Goal: Task Accomplishment & Management: Use online tool/utility

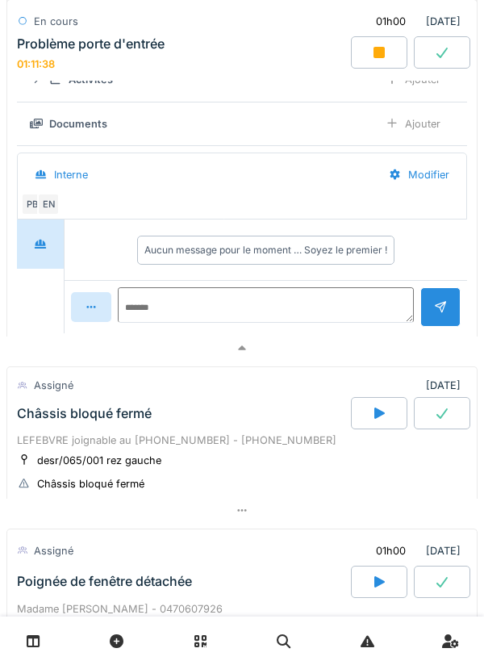
scroll to position [304, 0]
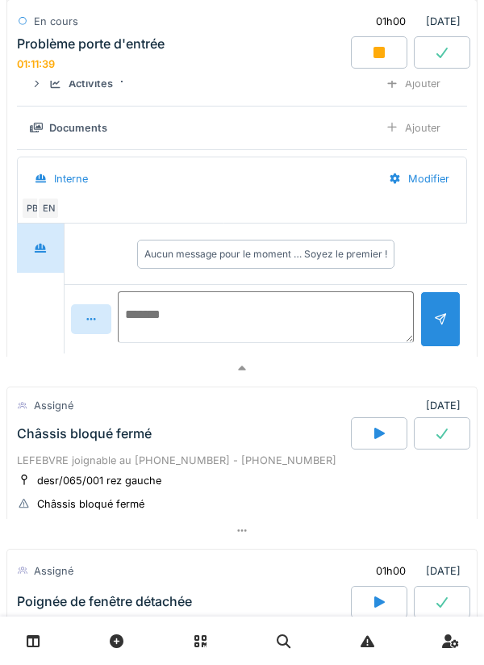
click at [240, 312] on textarea at bounding box center [266, 317] width 296 height 52
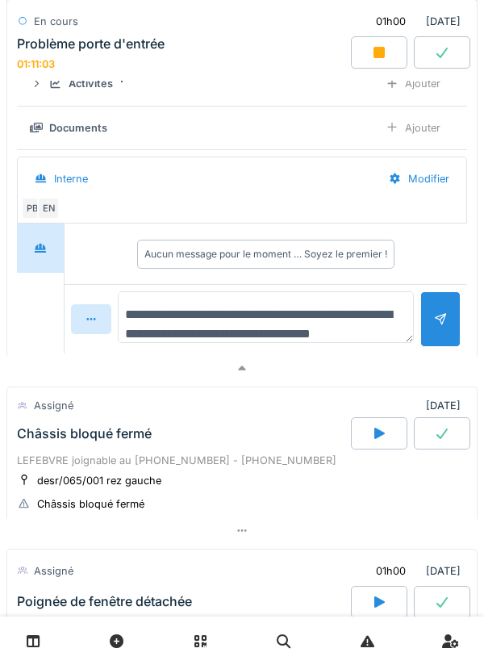
scroll to position [19, 0]
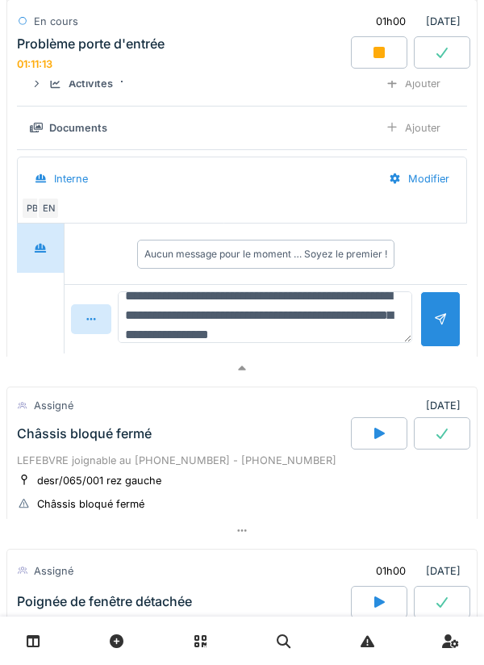
type textarea "**********"
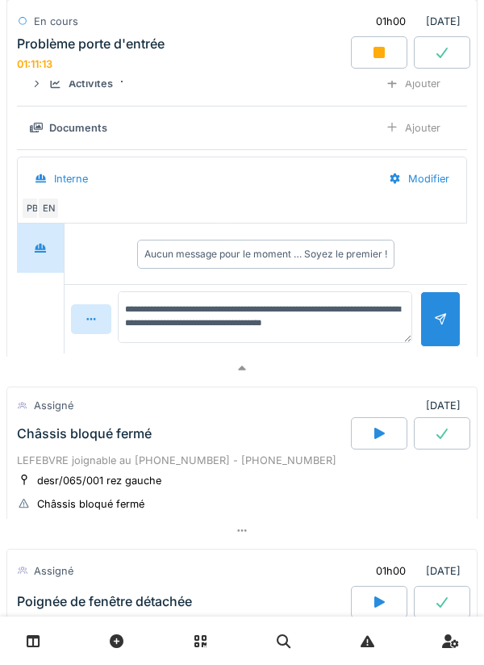
click at [433, 329] on div at bounding box center [440, 319] width 40 height 56
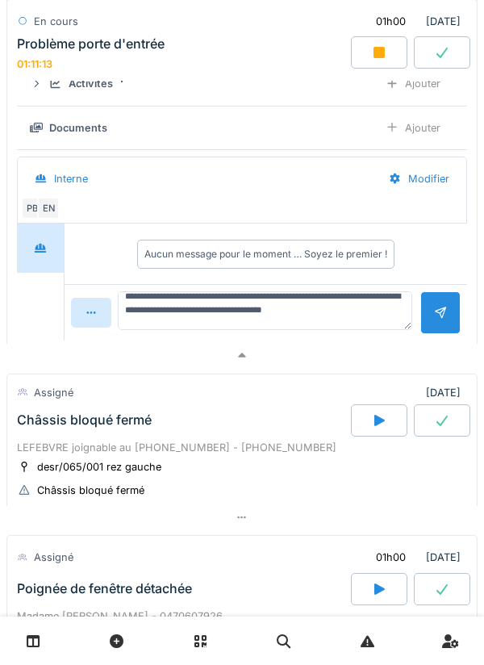
scroll to position [0, 0]
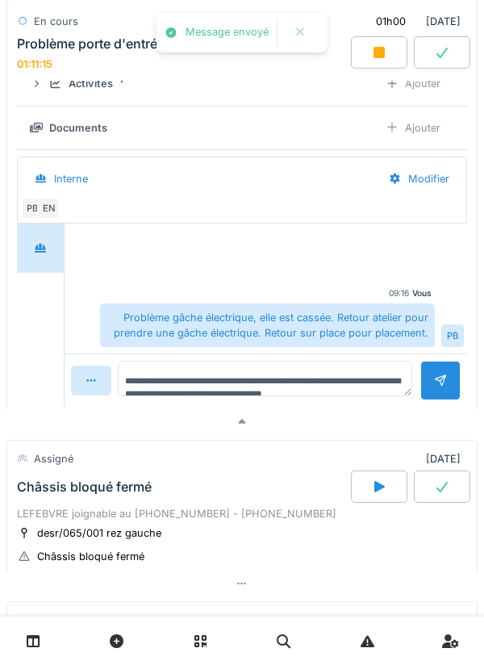
click at [411, 130] on div "Ajouter" at bounding box center [413, 128] width 82 height 30
click at [422, 131] on div "Ajouter" at bounding box center [413, 128] width 82 height 30
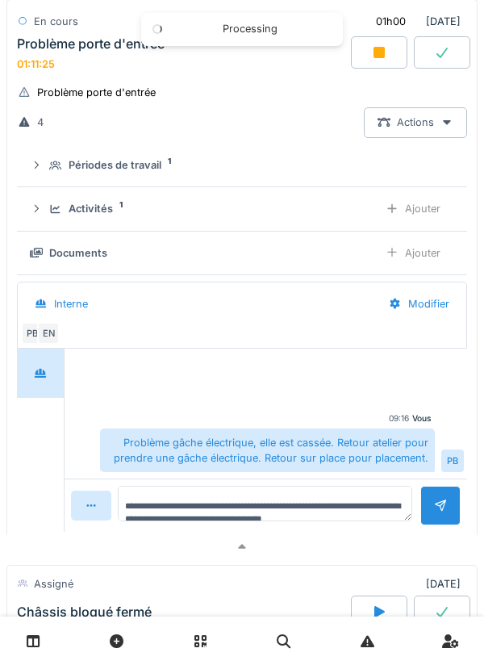
scroll to position [164, 0]
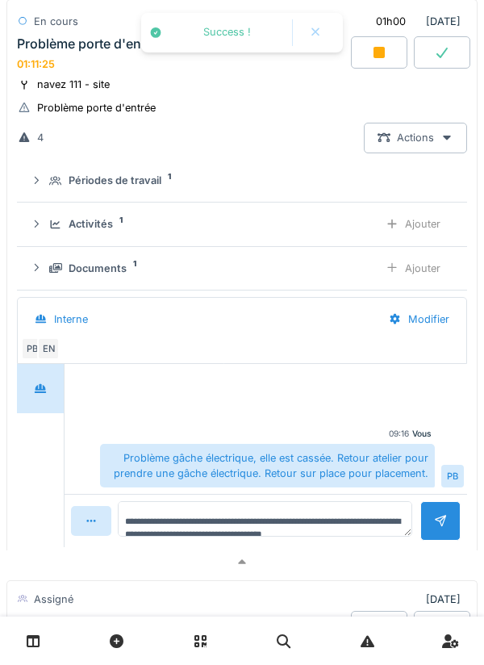
click at [424, 225] on div "Ajouter" at bounding box center [413, 224] width 82 height 30
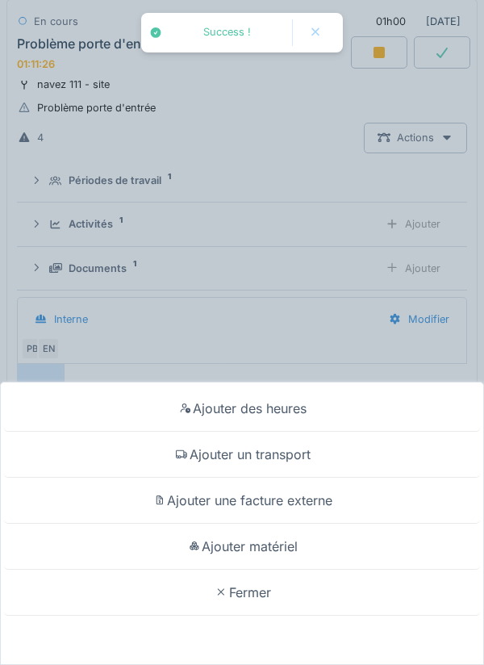
click at [301, 455] on div "Ajouter un transport" at bounding box center [242, 455] width 476 height 46
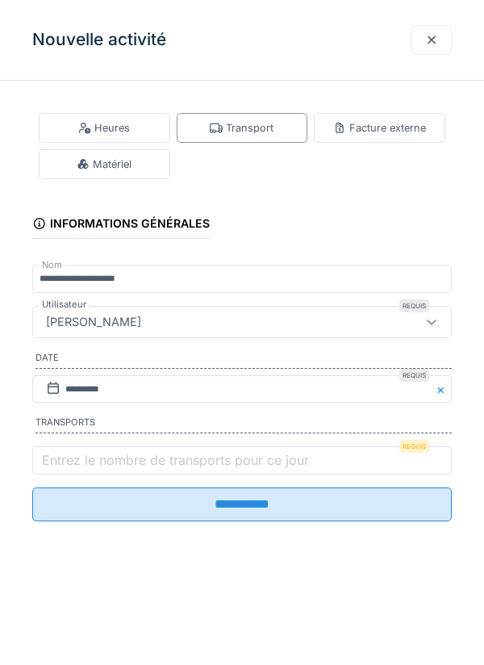
click at [222, 469] on label "Entrez le nombre de transports pour ce jour" at bounding box center [175, 459] width 273 height 19
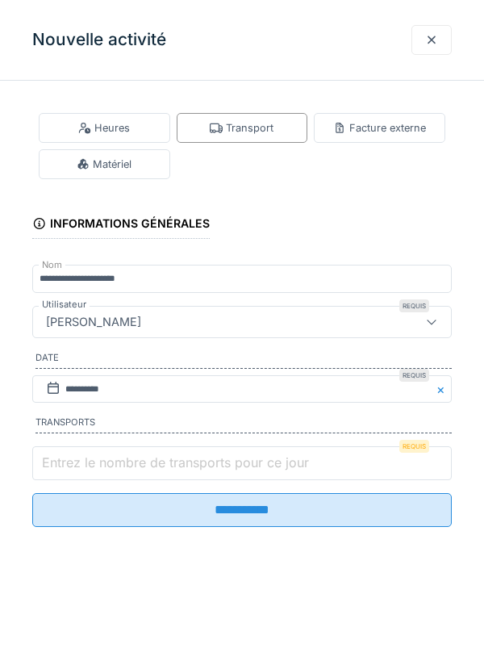
click at [222, 469] on input "Entrez le nombre de transports pour ce jour" at bounding box center [241, 463] width 419 height 34
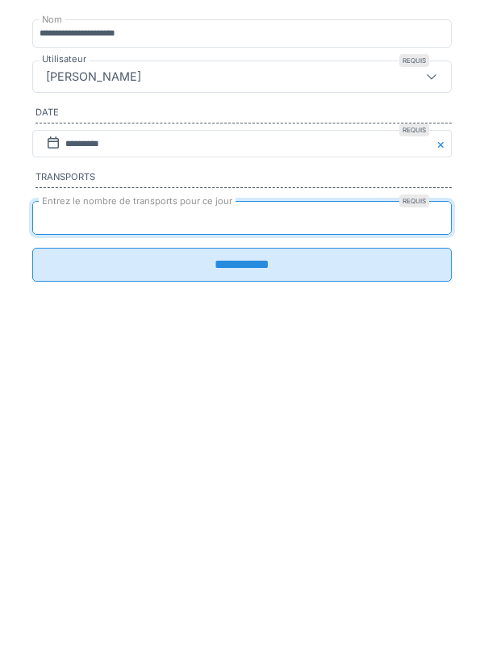
type input "*"
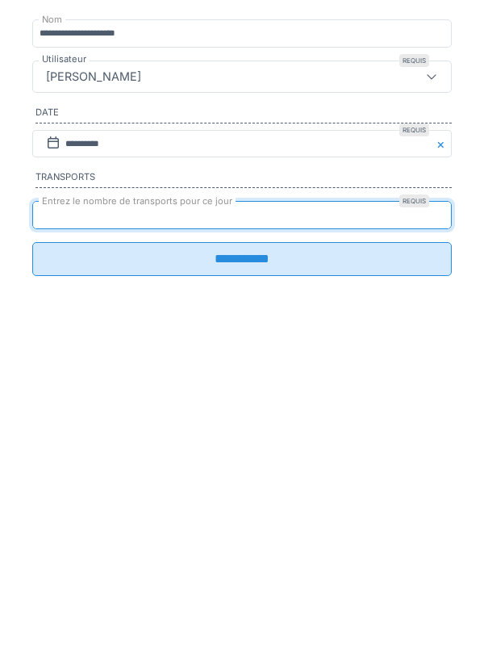
click at [267, 519] on input "**********" at bounding box center [241, 504] width 419 height 34
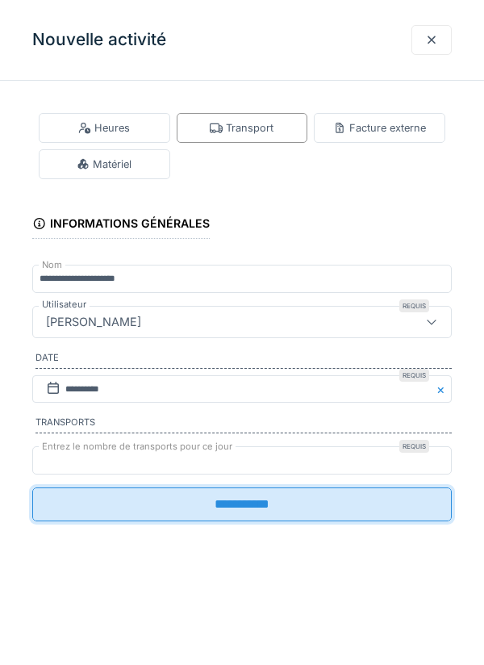
click at [269, 515] on input "**********" at bounding box center [241, 504] width 419 height 34
click at [273, 507] on input "**********" at bounding box center [241, 504] width 419 height 34
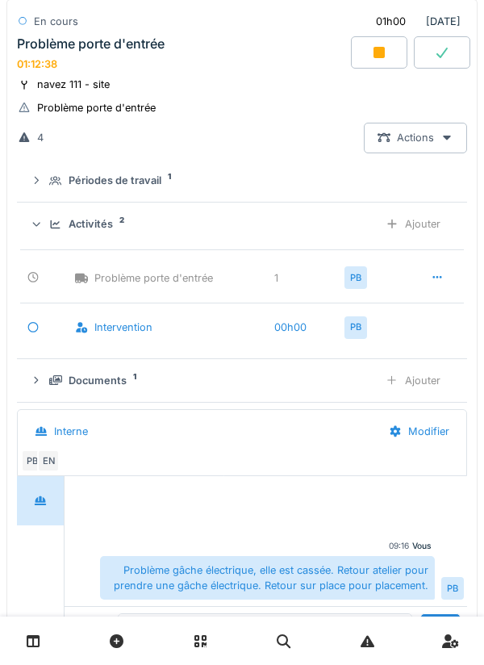
click at [426, 222] on div "Ajouter" at bounding box center [413, 224] width 82 height 30
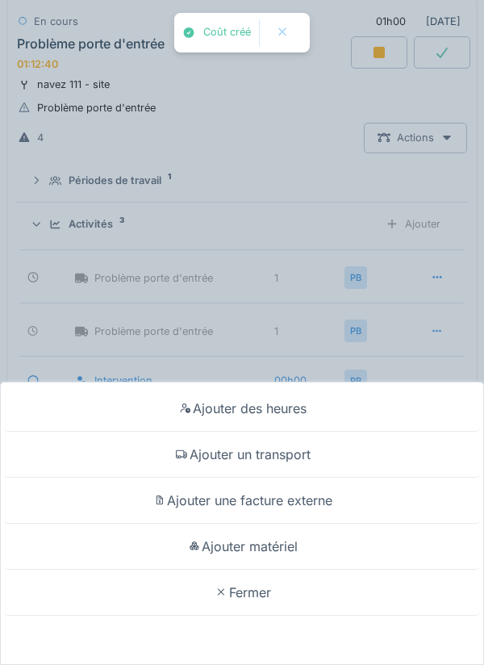
click at [294, 545] on div "Ajouter matériel" at bounding box center [242, 546] width 476 height 46
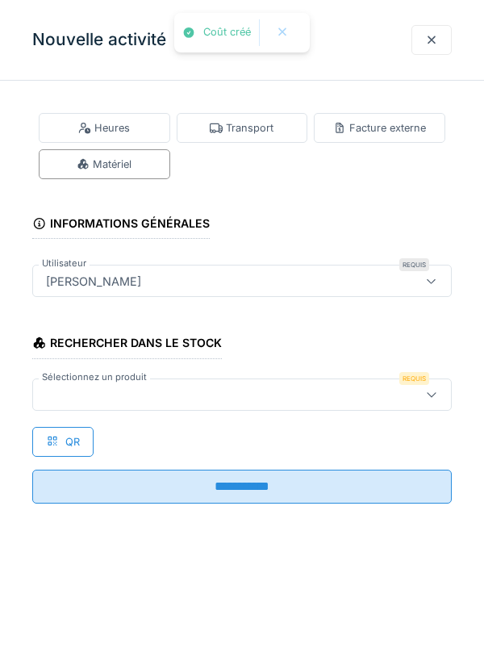
click at [265, 391] on div at bounding box center [216, 395] width 352 height 18
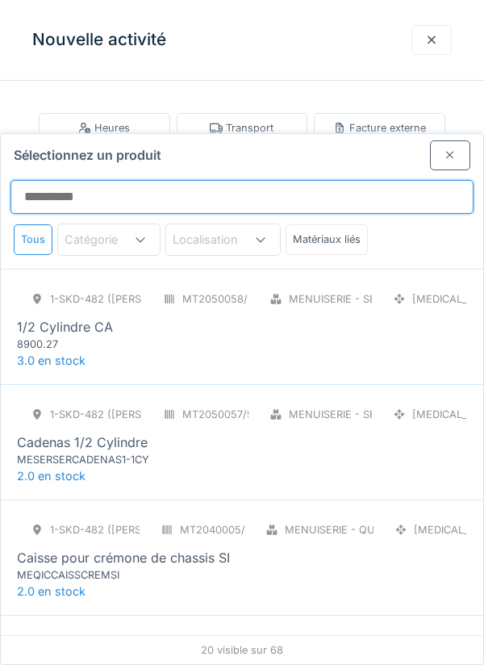
click at [253, 180] on input "Sélectionnez un produit" at bounding box center [241, 197] width 463 height 34
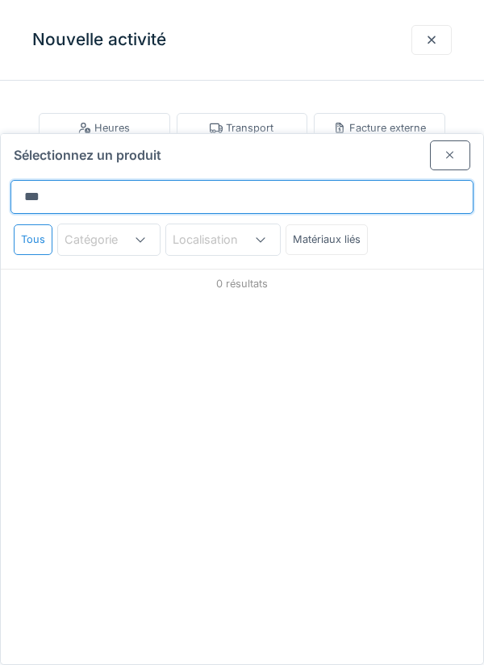
type input "****"
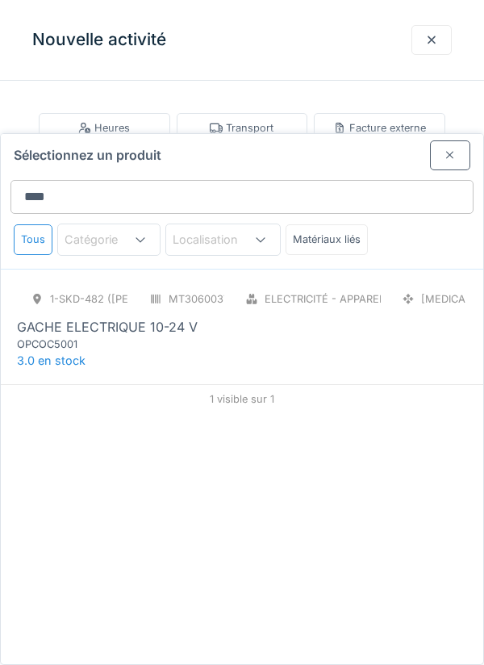
click at [262, 284] on div "1-SKD-482 (PAUL) MT3060037/999/007 Electricité - Appareillages - terminaux [MED…" at bounding box center [242, 318] width 450 height 68
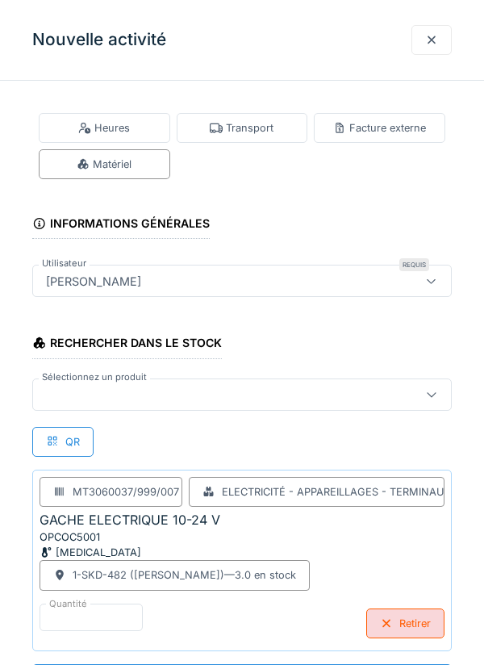
scroll to position [1, 0]
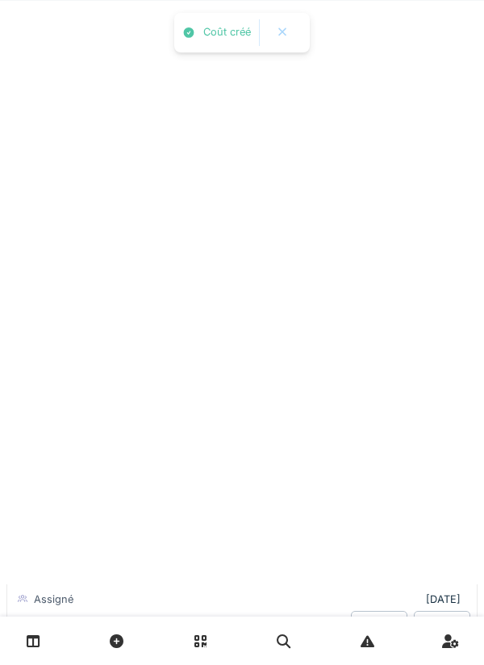
scroll to position [0, 0]
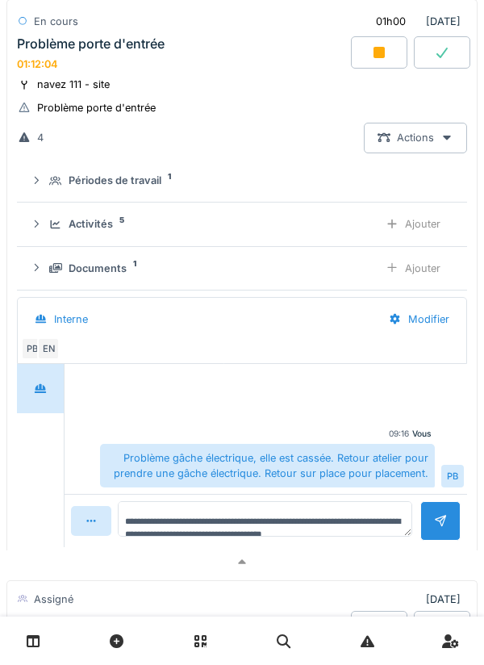
click at [44, 226] on div "Activités 5 Ajouter" at bounding box center [242, 224] width 424 height 30
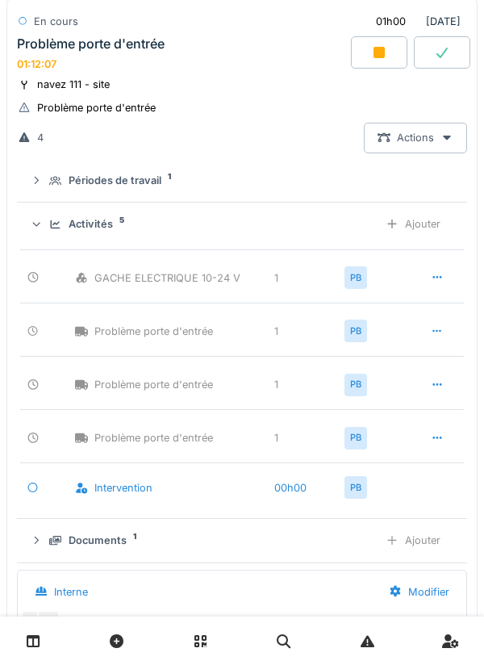
click at [436, 441] on icon at bounding box center [437, 437] width 13 height 10
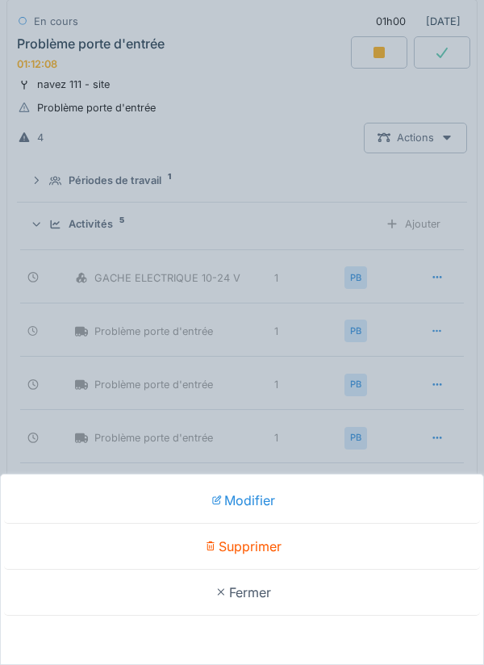
click at [280, 569] on div "Supprimer" at bounding box center [242, 546] width 476 height 46
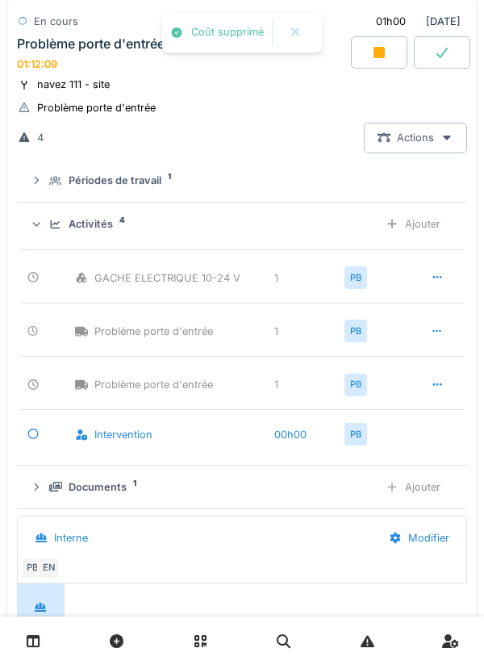
click at [433, 384] on icon at bounding box center [436, 384] width 9 height 2
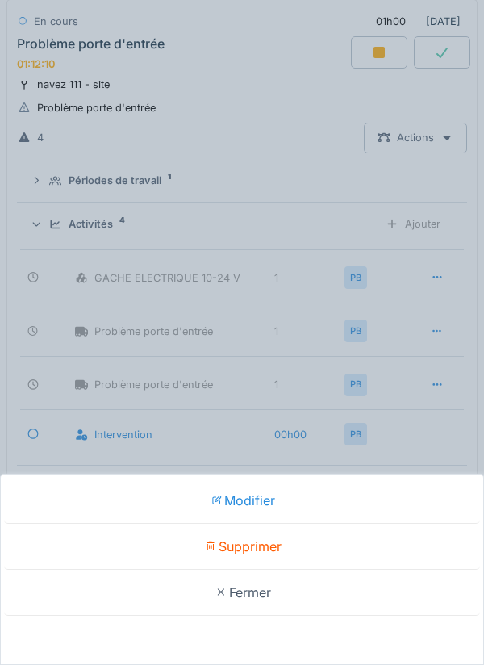
click at [265, 569] on div "Supprimer" at bounding box center [242, 546] width 476 height 46
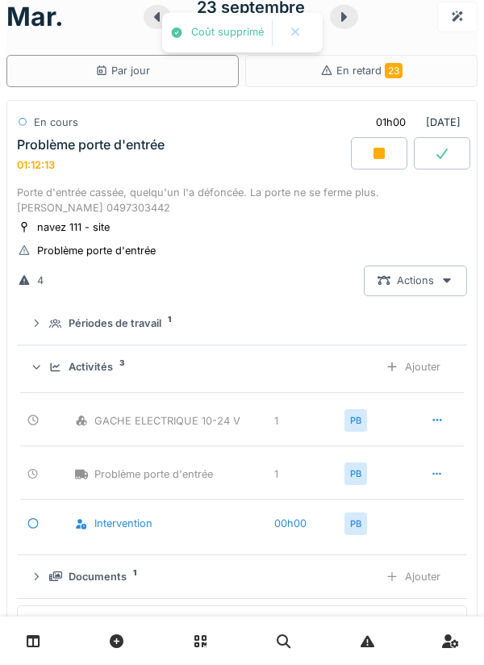
scroll to position [1, 0]
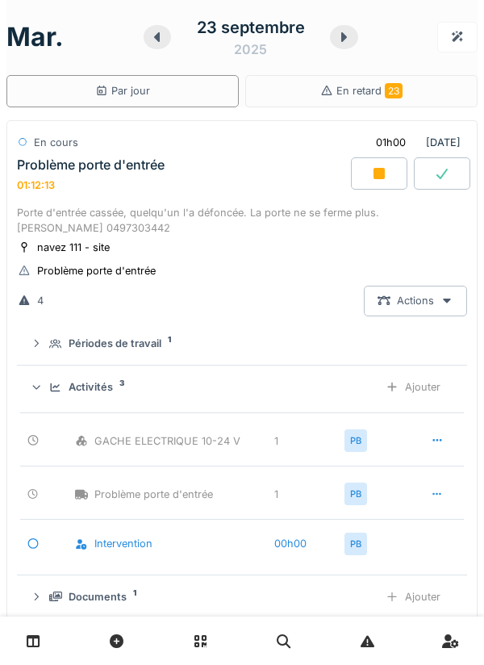
click at [385, 177] on icon at bounding box center [378, 173] width 11 height 11
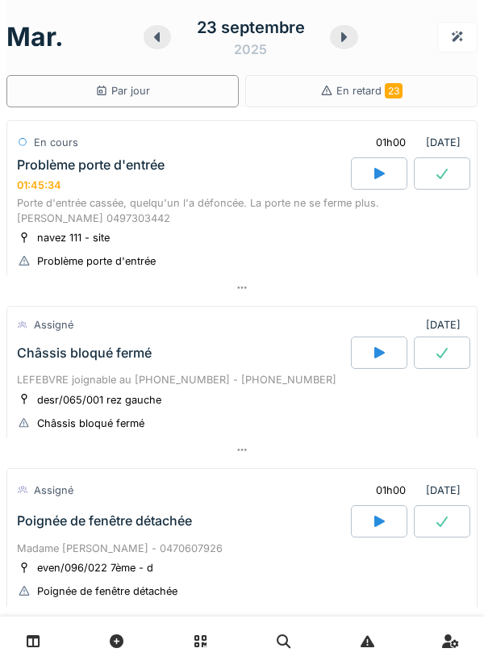
click at [296, 260] on div "navez 111 - site Problème porte d'entrée" at bounding box center [242, 249] width 450 height 40
click at [298, 238] on div "navez 111 - site Problème porte d'entrée" at bounding box center [242, 249] width 450 height 40
click at [264, 224] on div "Porte d'entrée cassée, quelqu'un l'a défoncée. La porte ne se ferme plus. [PERS…" at bounding box center [242, 210] width 450 height 31
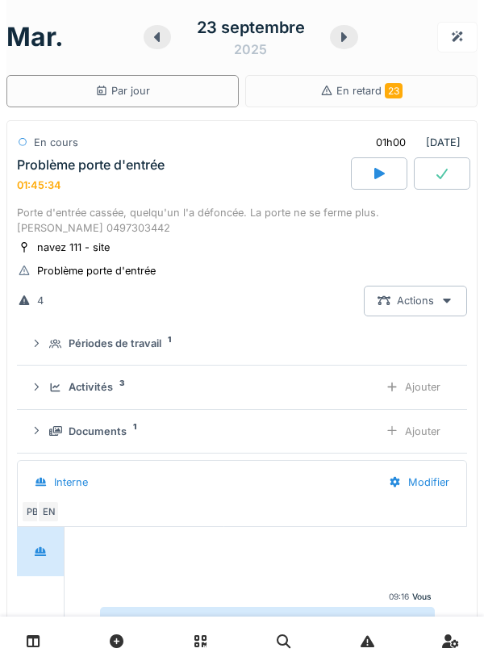
scroll to position [56, 0]
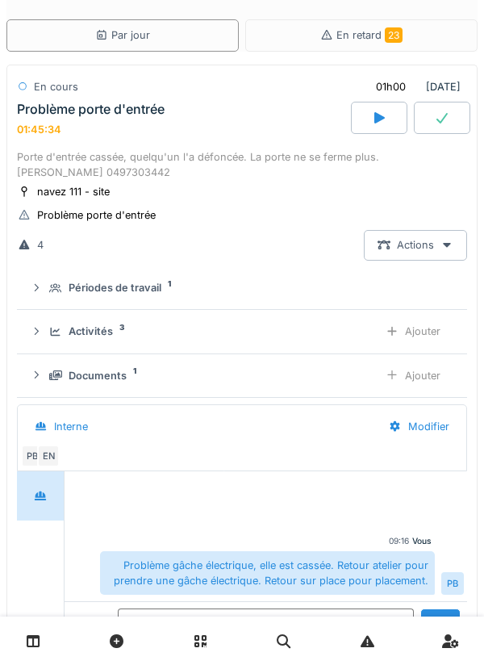
click at [225, 627] on textarea at bounding box center [266, 634] width 296 height 52
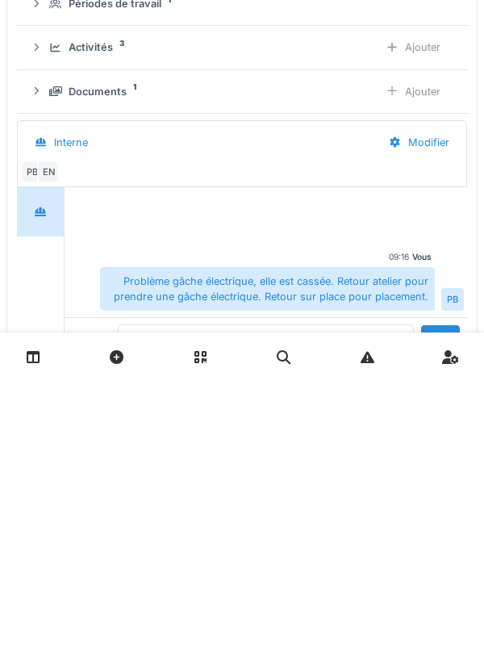
type textarea "**********"
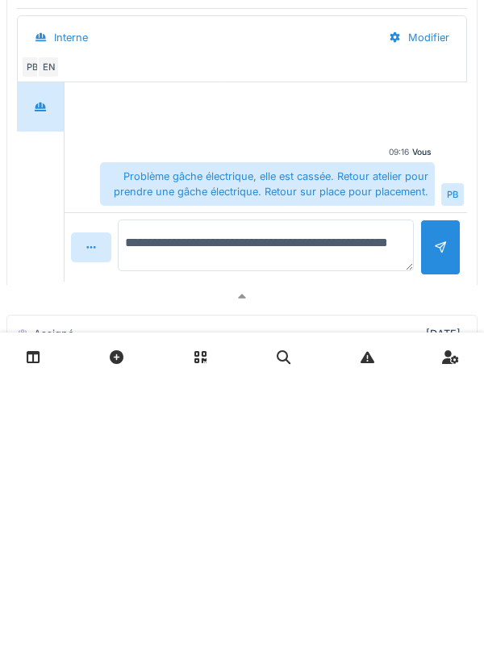
scroll to position [165, 0]
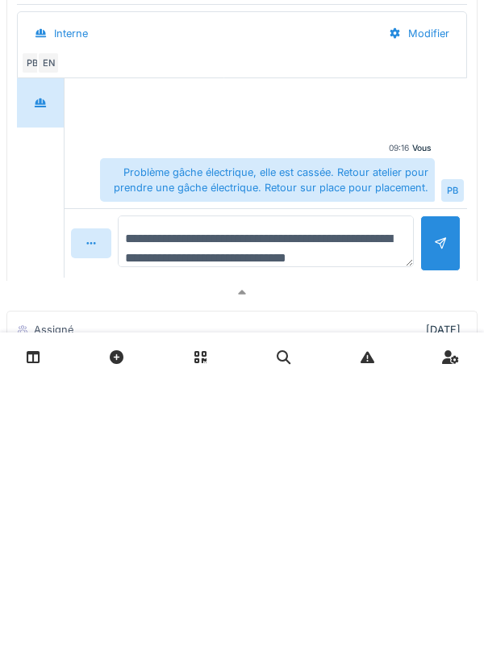
type textarea "**********"
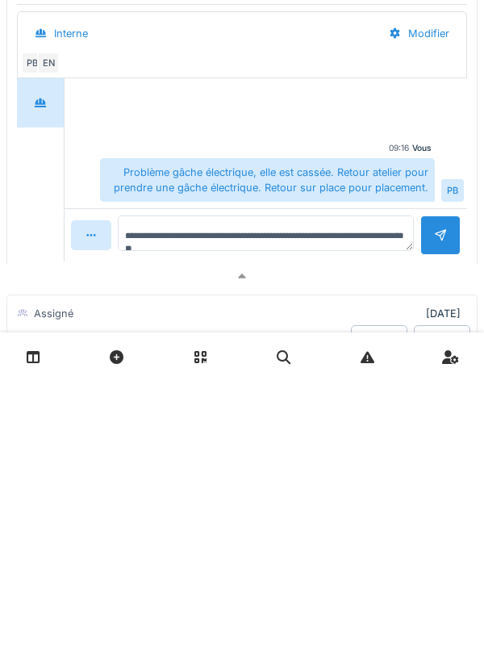
click at [439, 539] on div at bounding box center [440, 519] width 40 height 40
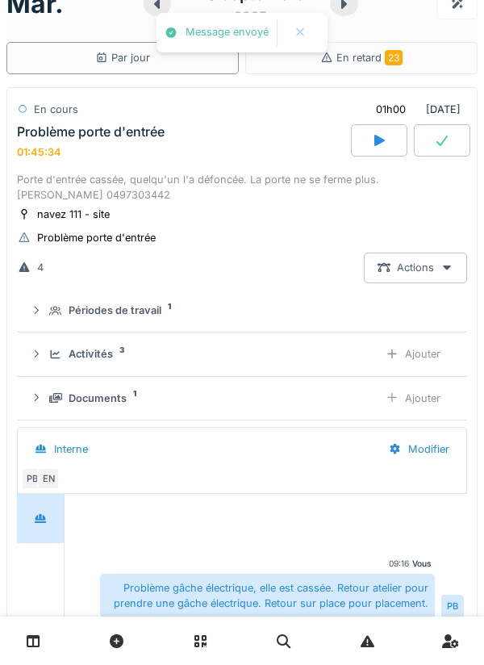
scroll to position [0, 0]
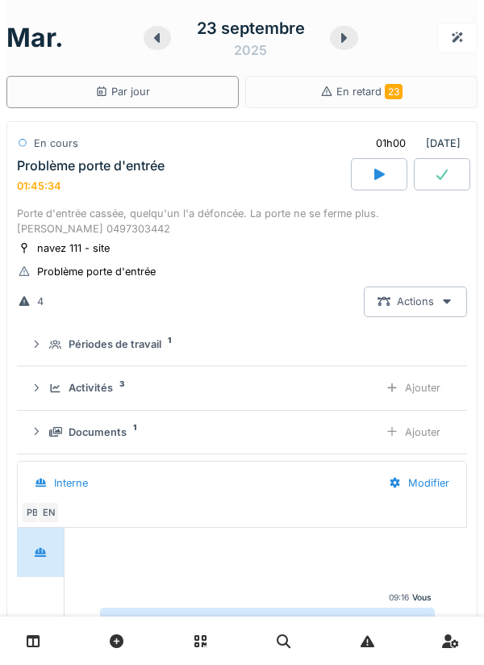
click at [436, 186] on div at bounding box center [442, 174] width 56 height 32
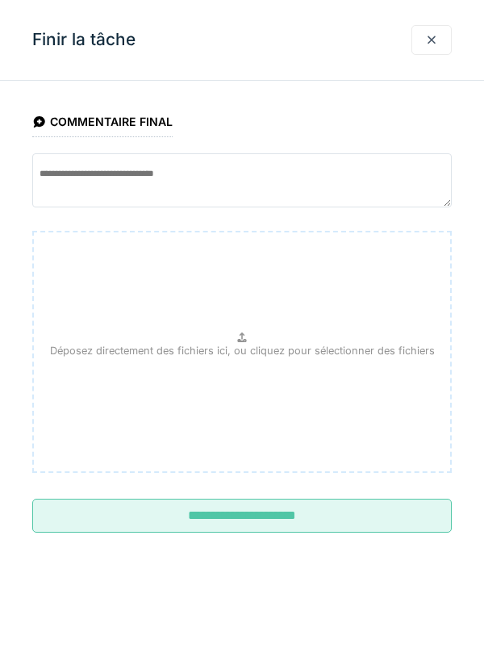
click at [301, 515] on input "**********" at bounding box center [241, 515] width 419 height 34
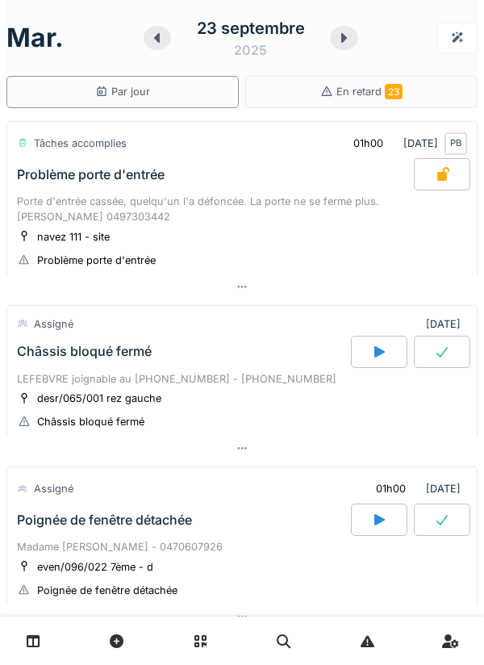
click at [334, 242] on div "navez 111 - site Problème porte d'entrée" at bounding box center [242, 248] width 450 height 40
click at [287, 213] on div "Porte d'entrée cassée, quelqu'un l'a défoncée. La porte ne se ferme plus. [PERS…" at bounding box center [242, 209] width 450 height 31
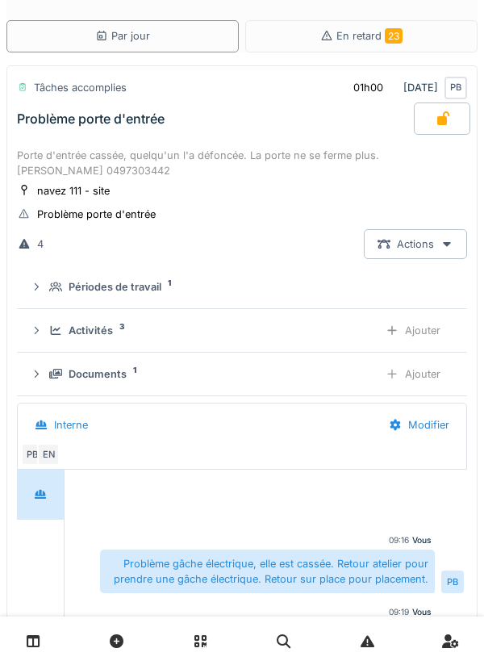
scroll to position [56, 0]
click at [291, 336] on div "Activités 3" at bounding box center [207, 329] width 316 height 15
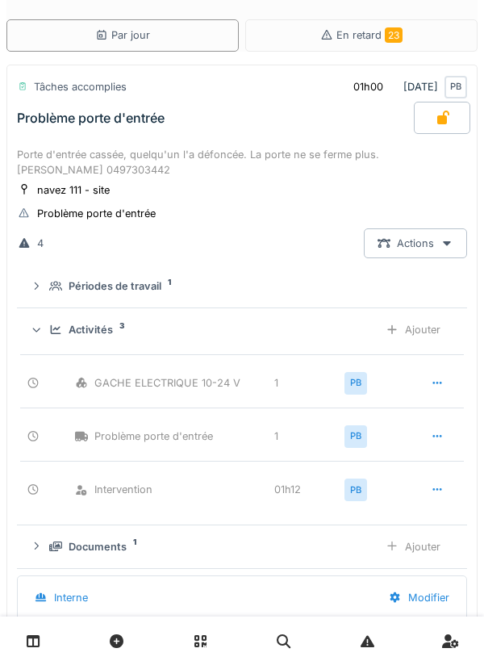
click at [257, 165] on div "Porte d'entrée cassée, quelqu'un l'a défoncée. La porte ne se ferme plus. [PERS…" at bounding box center [242, 162] width 450 height 31
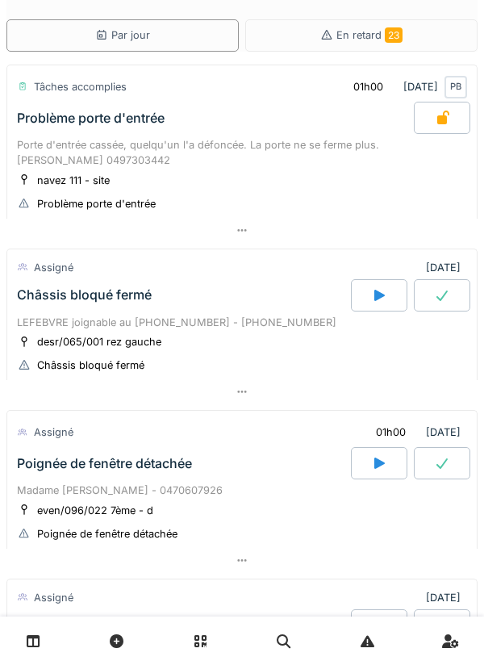
scroll to position [130, 0]
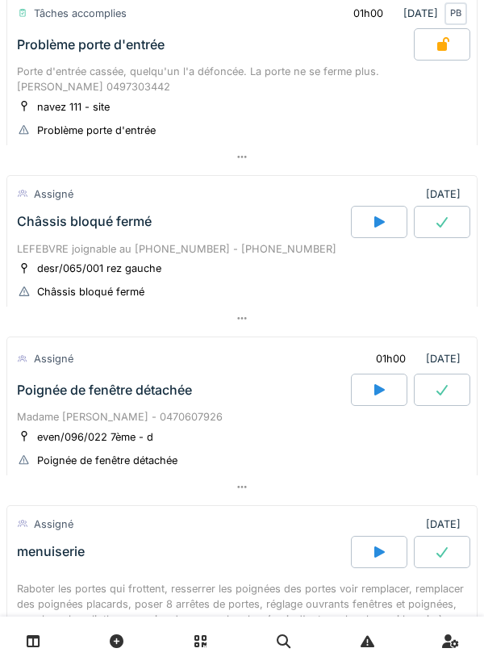
click at [386, 213] on div at bounding box center [379, 222] width 56 height 32
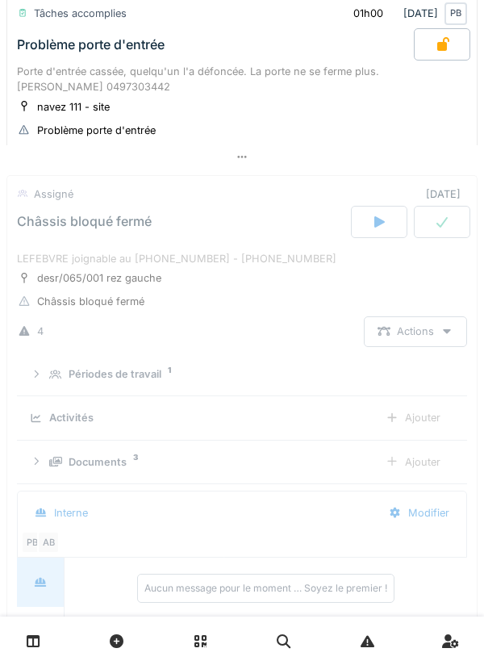
scroll to position [241, 0]
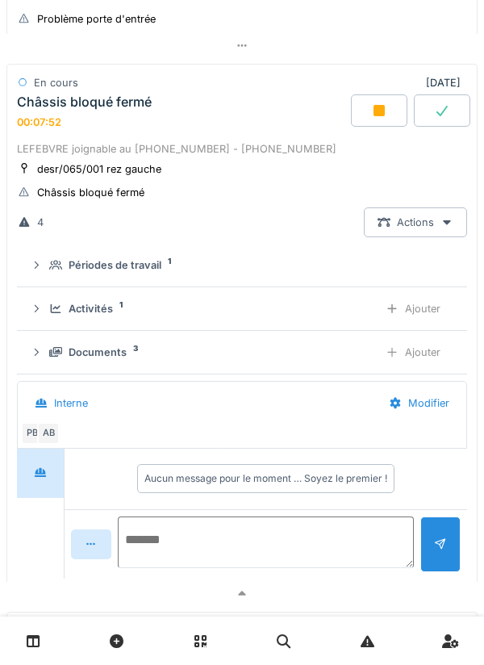
click at [238, 534] on textarea at bounding box center [266, 542] width 296 height 52
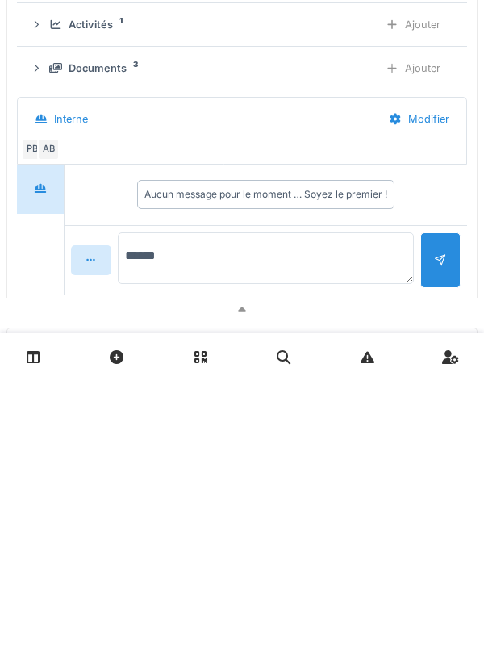
type textarea "*******"
click at [389, 548] on textarea "**********" at bounding box center [266, 542] width 296 height 52
click at [323, 561] on textarea "**********" at bounding box center [266, 542] width 296 height 52
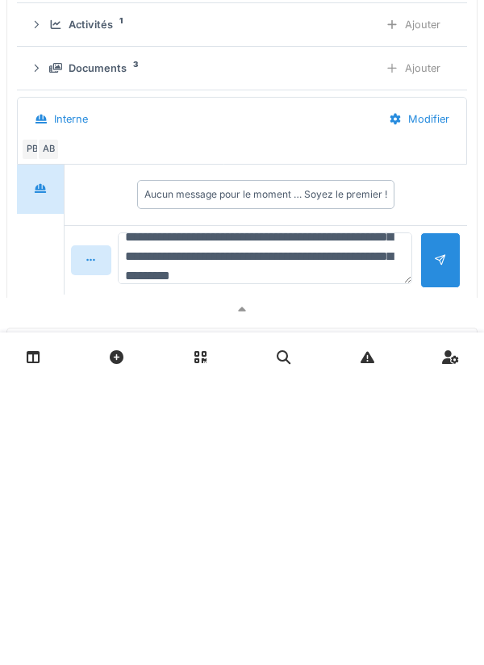
scroll to position [57, 0]
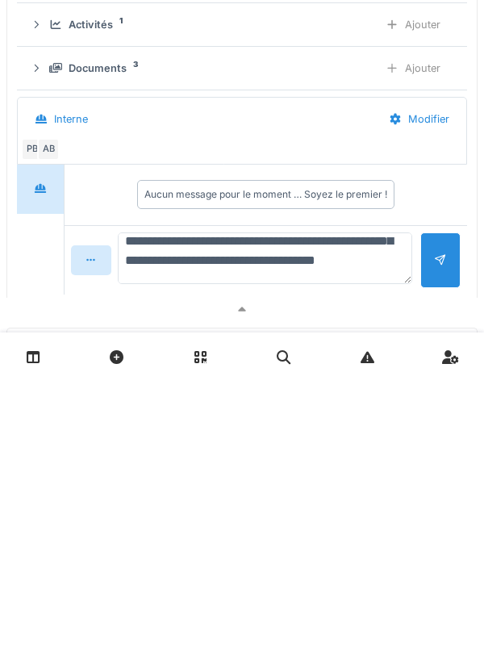
type textarea "**********"
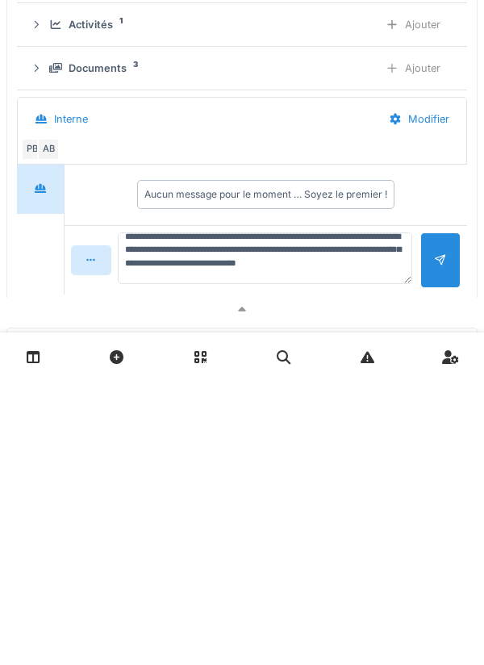
click at [444, 551] on div at bounding box center [440, 543] width 13 height 15
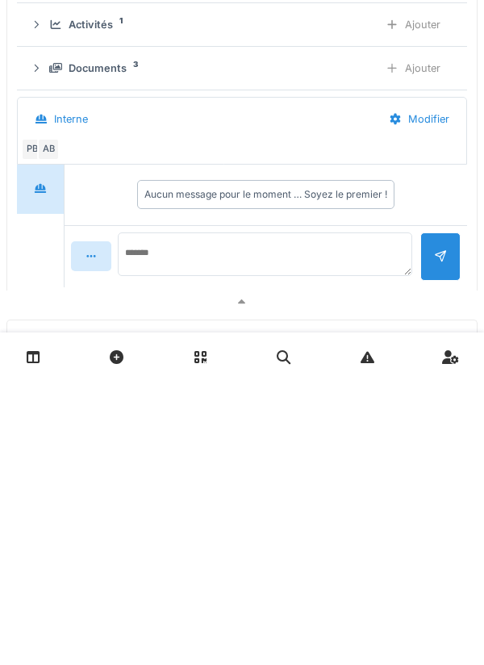
scroll to position [0, 0]
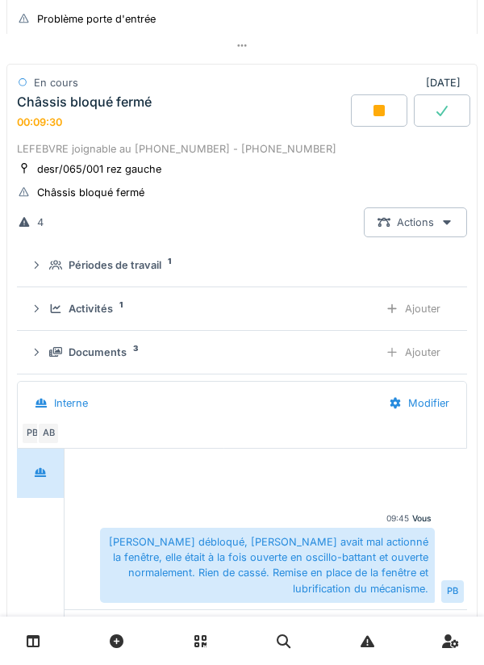
click at [294, 352] on div "Documents 3" at bounding box center [207, 351] width 316 height 15
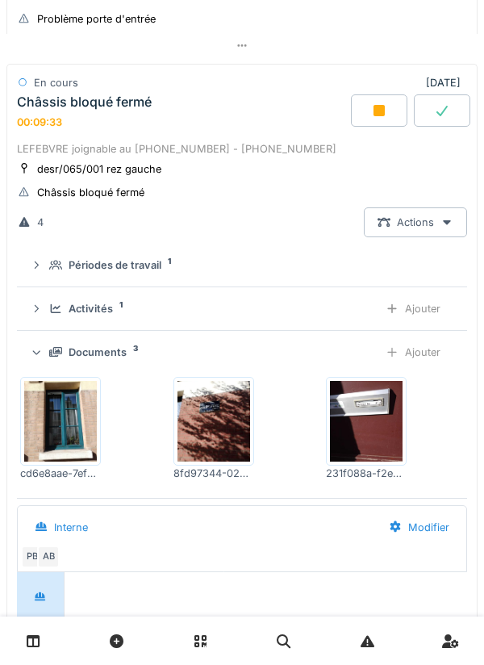
click at [265, 346] on div "Documents 3" at bounding box center [207, 351] width 316 height 15
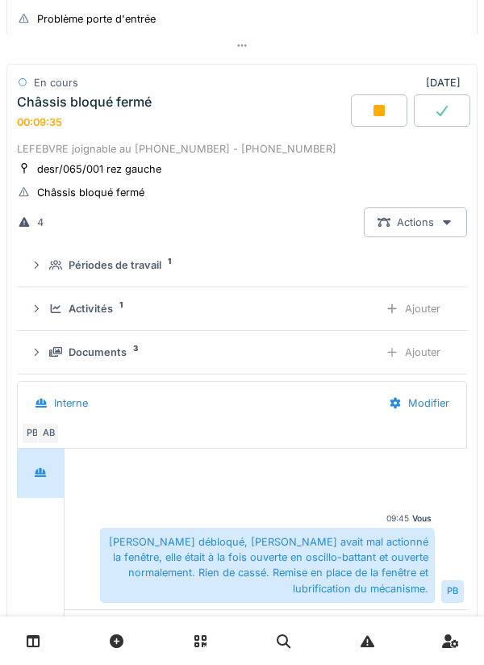
click at [405, 315] on div "Ajouter" at bounding box center [413, 309] width 82 height 30
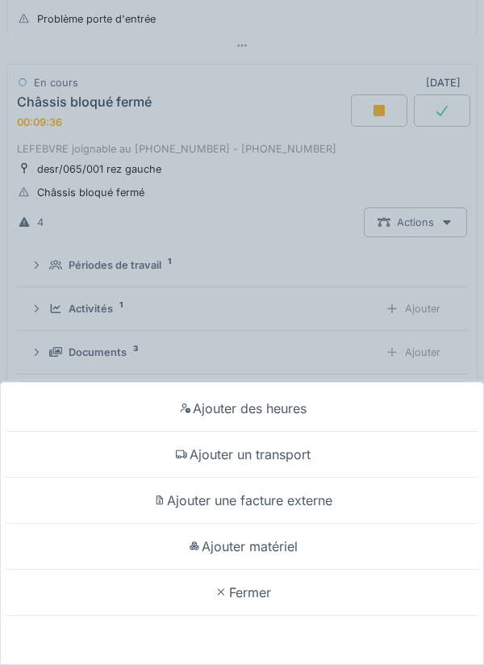
click at [311, 457] on div "Ajouter un transport" at bounding box center [242, 455] width 476 height 46
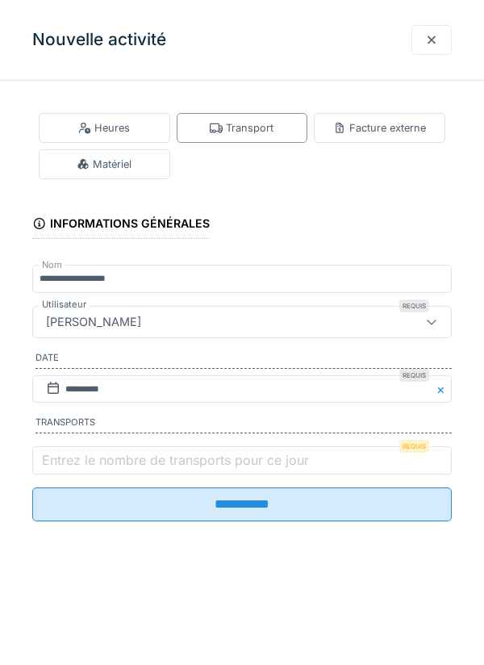
click at [256, 466] on label "Entrez le nombre de transports pour ce jour" at bounding box center [175, 459] width 273 height 19
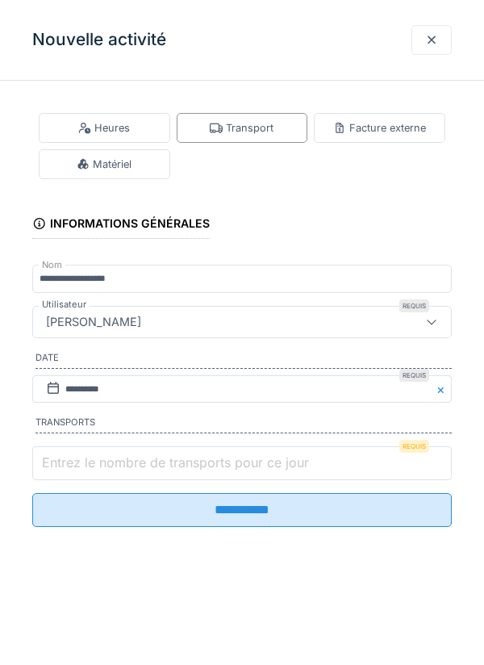
click at [256, 466] on input "Entrez le nombre de transports pour ce jour" at bounding box center [241, 463] width 419 height 34
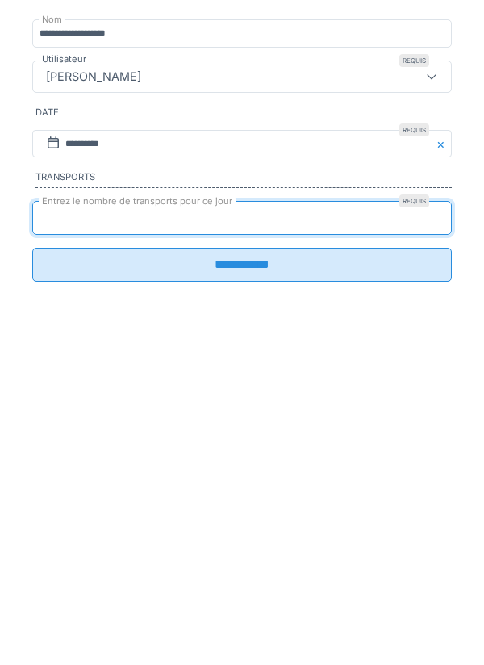
type input "*"
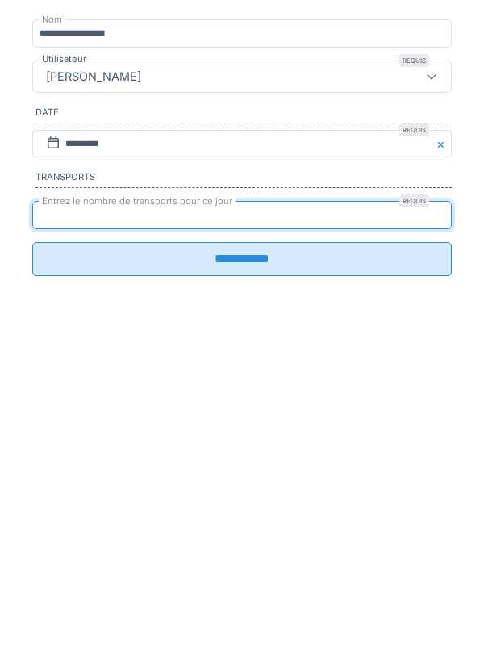
click at [260, 519] on input "**********" at bounding box center [241, 504] width 419 height 34
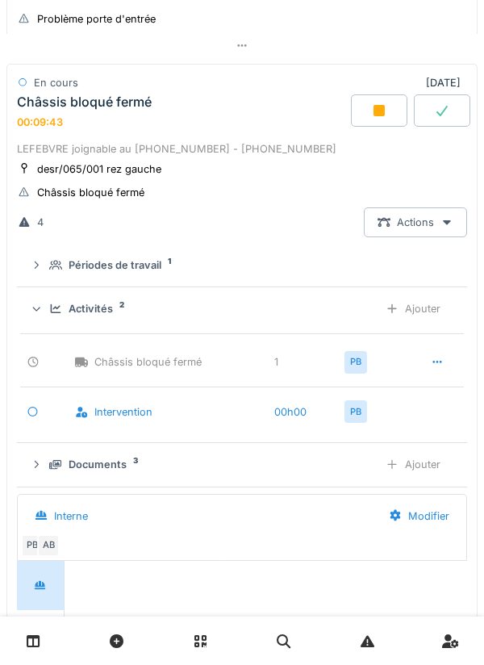
click at [369, 119] on div at bounding box center [379, 110] width 56 height 32
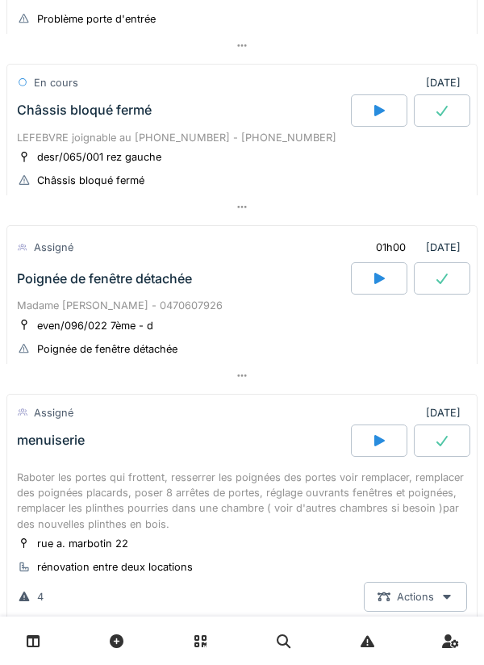
click at [369, 163] on div "desr/065/001 rez gauche Châssis bloqué fermé" at bounding box center [242, 168] width 450 height 40
click at [223, 138] on div "LEFEBVRE joignable au [PHONE_NUMBER] - [PHONE_NUMBER]" at bounding box center [242, 137] width 450 height 15
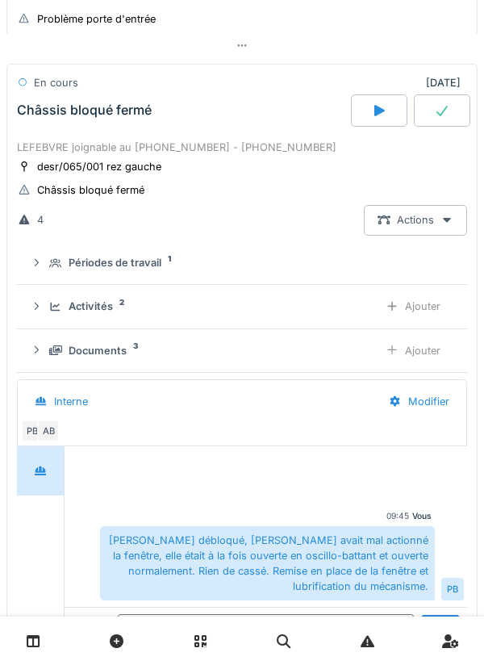
click at [297, 306] on div "Activités 2" at bounding box center [207, 305] width 316 height 15
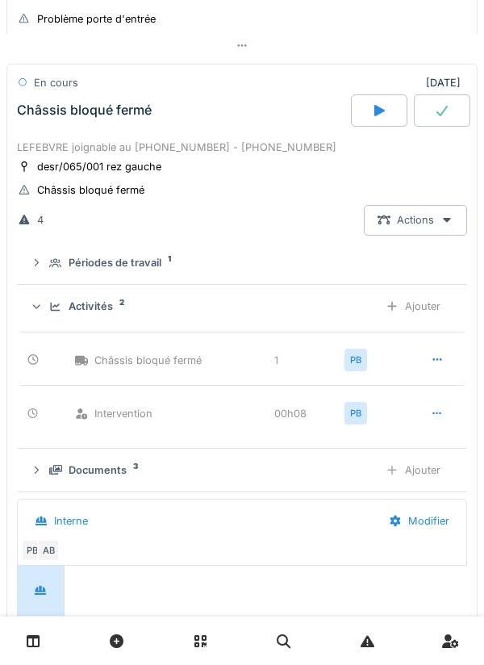
click at [294, 319] on div "Activités 2 Ajouter" at bounding box center [242, 306] width 424 height 30
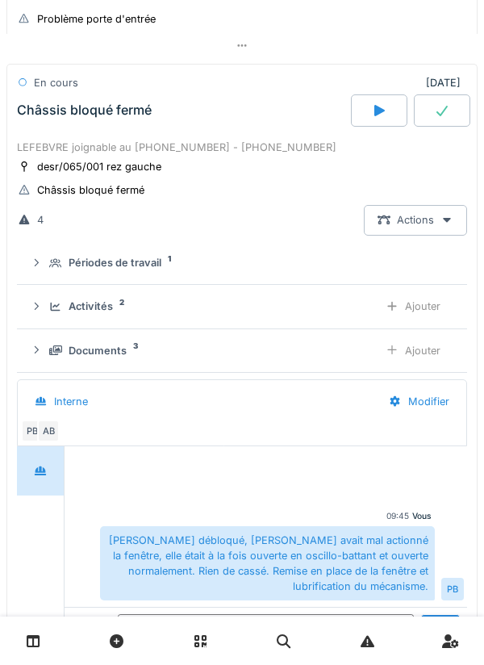
click at [440, 116] on icon at bounding box center [441, 111] width 11 height 10
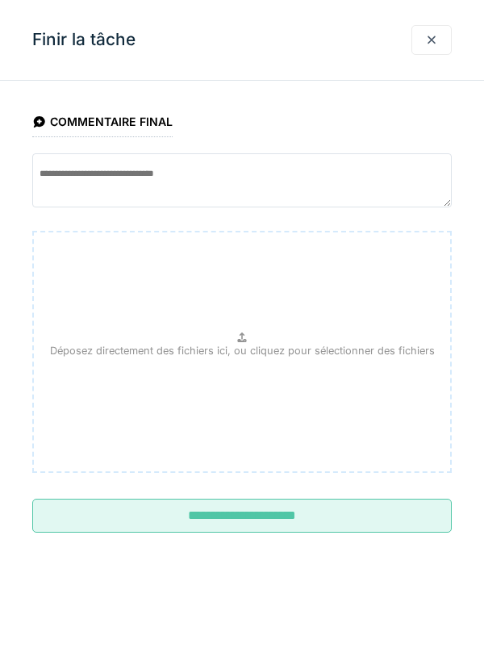
click at [282, 520] on input "**********" at bounding box center [241, 515] width 419 height 34
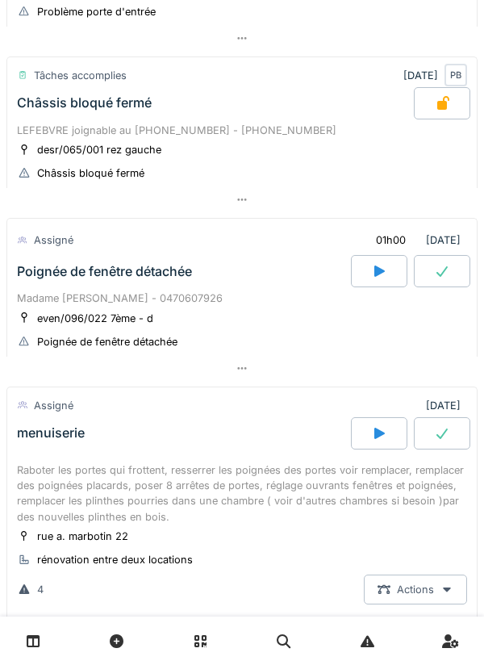
scroll to position [246, 0]
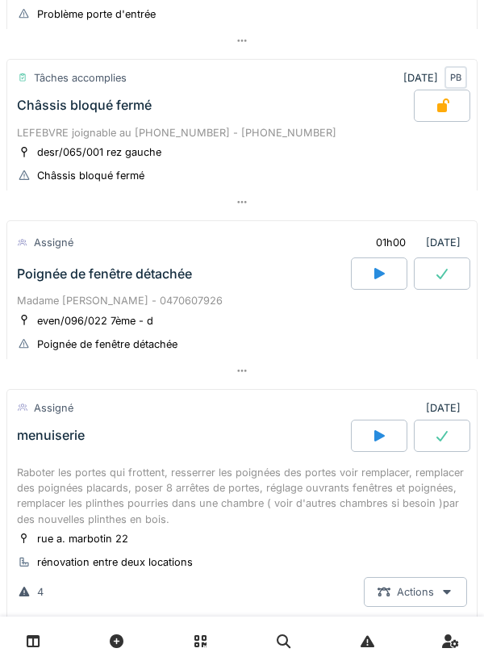
click at [373, 279] on icon at bounding box center [379, 273] width 16 height 13
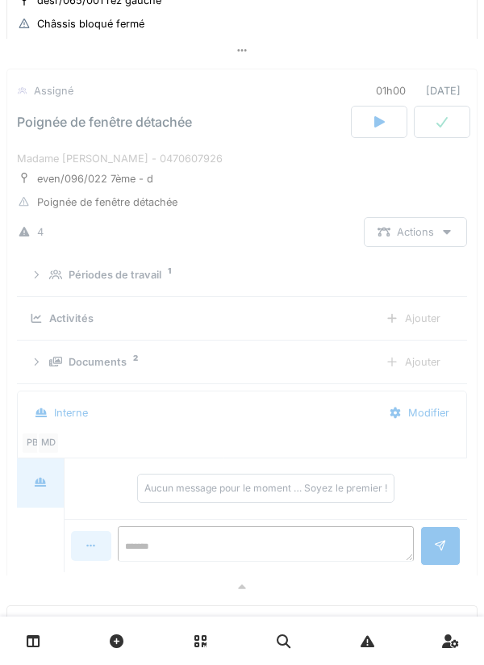
scroll to position [403, 0]
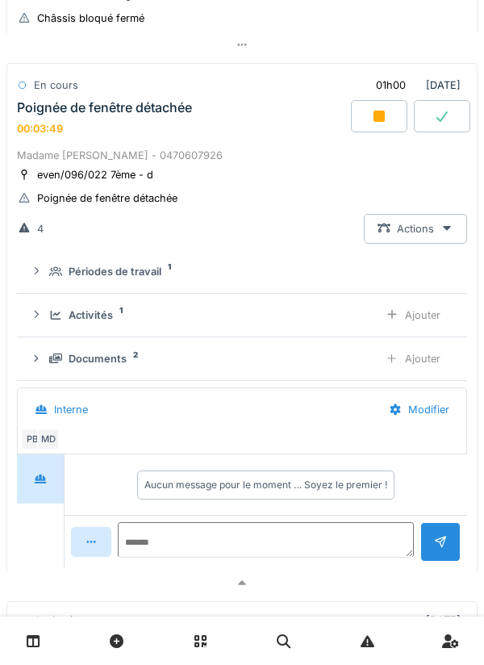
click at [263, 153] on div "Madame [PERSON_NAME] - 0470607926" at bounding box center [242, 155] width 450 height 15
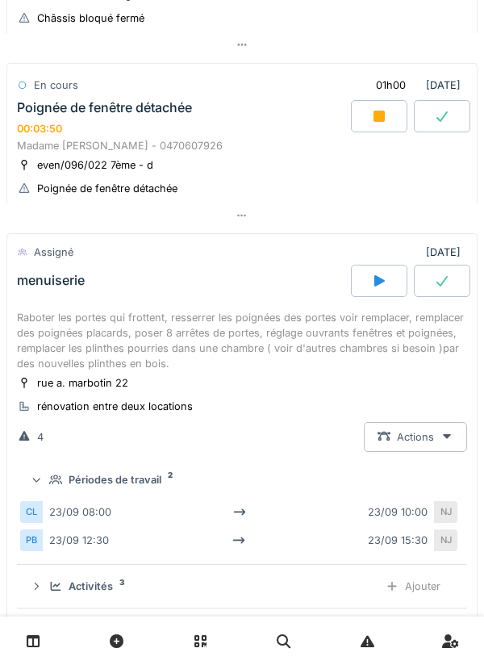
click at [268, 135] on div "Poignée de fenêtre détachée 00:03:50" at bounding box center [182, 117] width 337 height 35
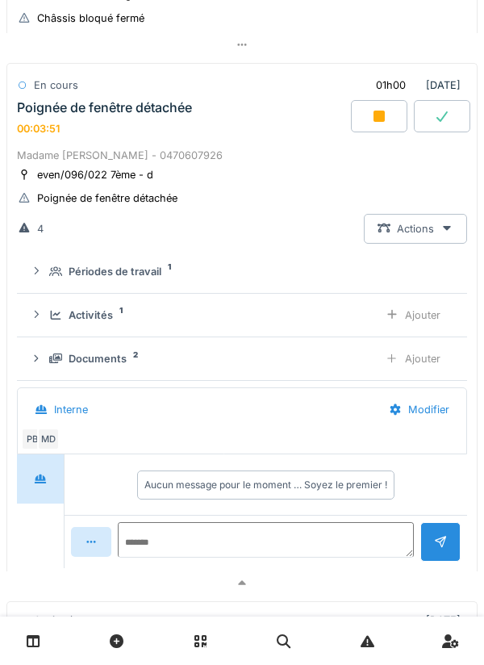
click at [194, 315] on div "Activités 1" at bounding box center [207, 314] width 316 height 15
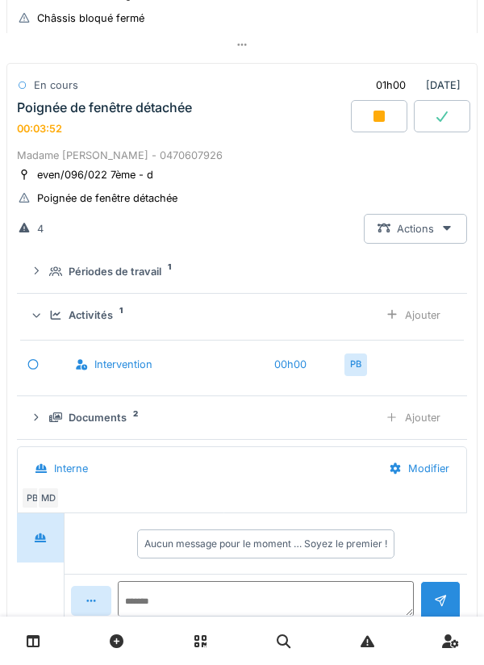
click at [202, 316] on div "Activités 1" at bounding box center [207, 314] width 316 height 15
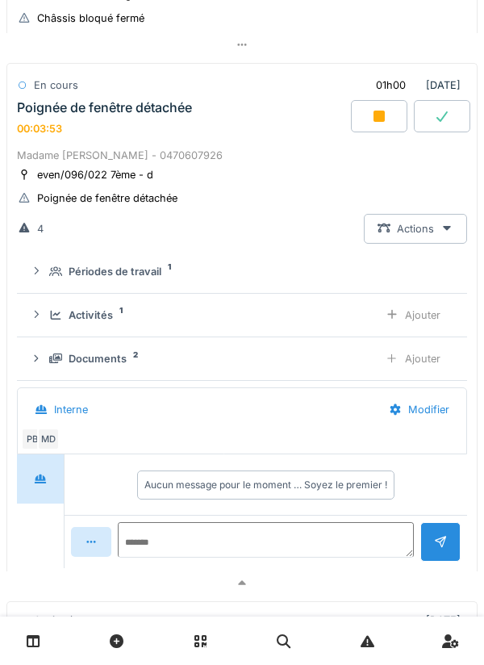
click at [212, 270] on div "Périodes de travail 1" at bounding box center [248, 271] width 398 height 15
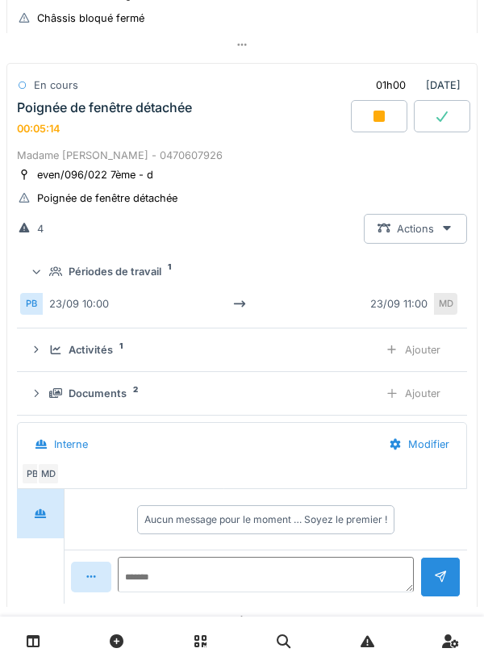
click at [266, 69] on div "En cours 01h00 [DATE]" at bounding box center [241, 82] width 469 height 36
click at [121, 460] on div "Interne" at bounding box center [198, 444] width 354 height 36
